Goal: Transaction & Acquisition: Purchase product/service

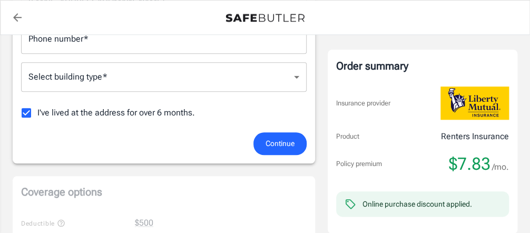
scroll to position [316, 0]
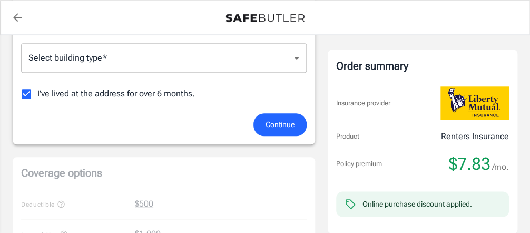
click at [182, 35] on input "Phone number   *" at bounding box center [164, 20] width 286 height 30
type input "6203529177"
click at [297, 152] on body "Policy premium $ 7.83 /mo Liberty Mutual Renters Insurance [STREET_ADDRESS][PER…" at bounding box center [265, 201] width 530 height 1035
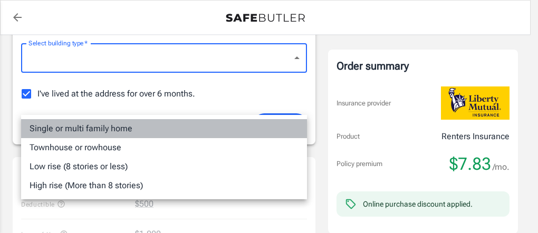
click at [179, 138] on li "Single or multi family home" at bounding box center [164, 128] width 286 height 19
type input "singlefamily"
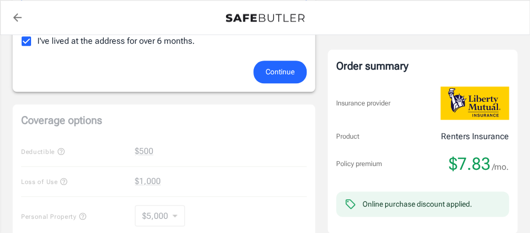
scroll to position [422, 0]
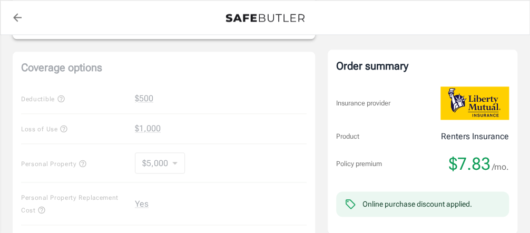
click at [279, 26] on span "Continue" at bounding box center [280, 19] width 29 height 13
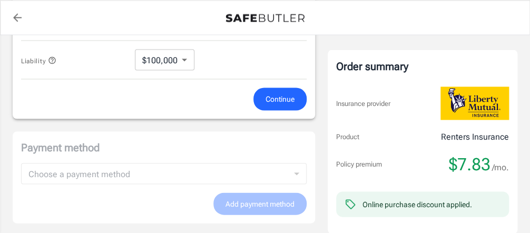
scroll to position [618, 0]
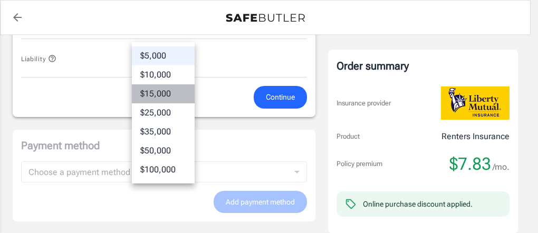
click at [164, 103] on li "$15,000" at bounding box center [163, 93] width 63 height 19
type input "15000"
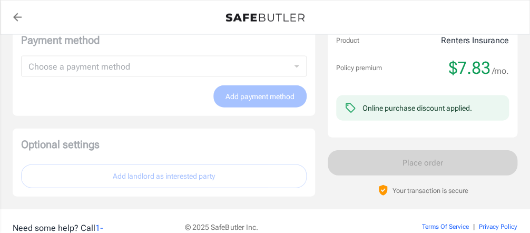
scroll to position [776, 0]
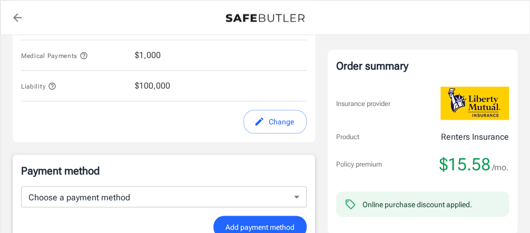
scroll to position [588, 0]
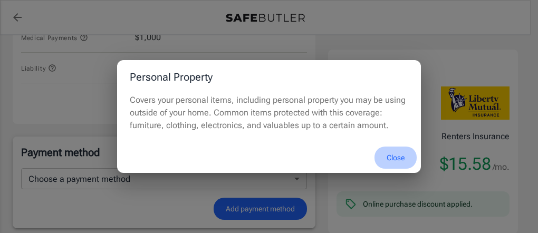
click at [383, 169] on button "Close" at bounding box center [395, 158] width 42 height 23
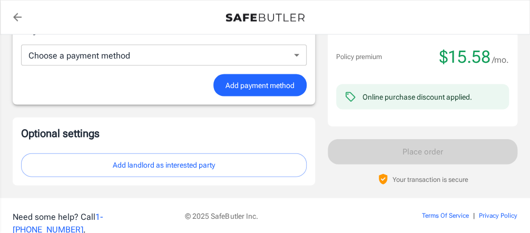
scroll to position [694, 0]
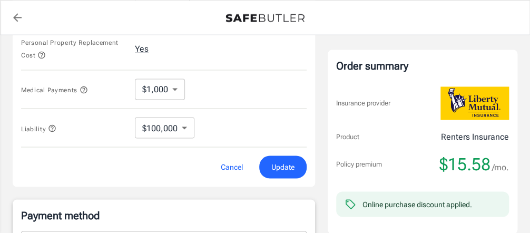
scroll to position [539, 0]
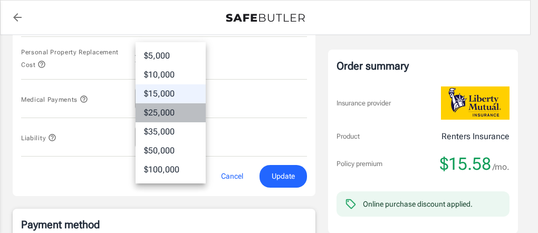
click at [184, 122] on li "$25,000" at bounding box center [170, 112] width 70 height 19
type input "25000"
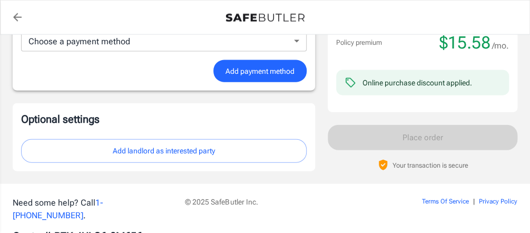
scroll to position [749, 0]
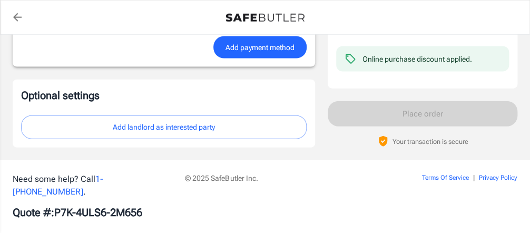
scroll to position [743, 0]
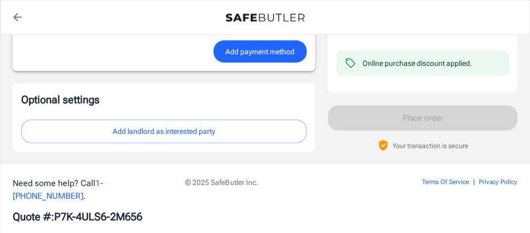
scroll to position [749, 0]
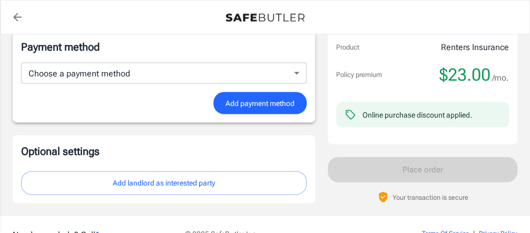
scroll to position [690, 0]
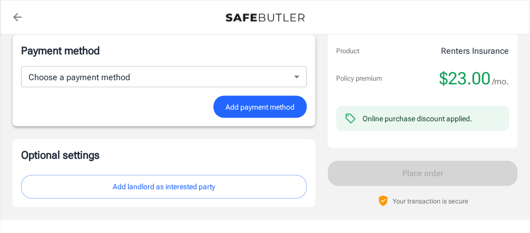
click at [18, 17] on icon "back to quotes" at bounding box center [17, 17] width 8 height 8
